Goal: Find specific page/section: Find specific page/section

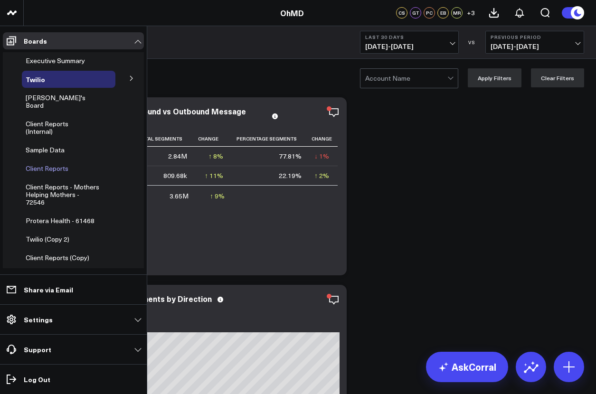
click at [46, 164] on span "Client Reports" at bounding box center [47, 168] width 43 height 9
